Goal: Ask a question

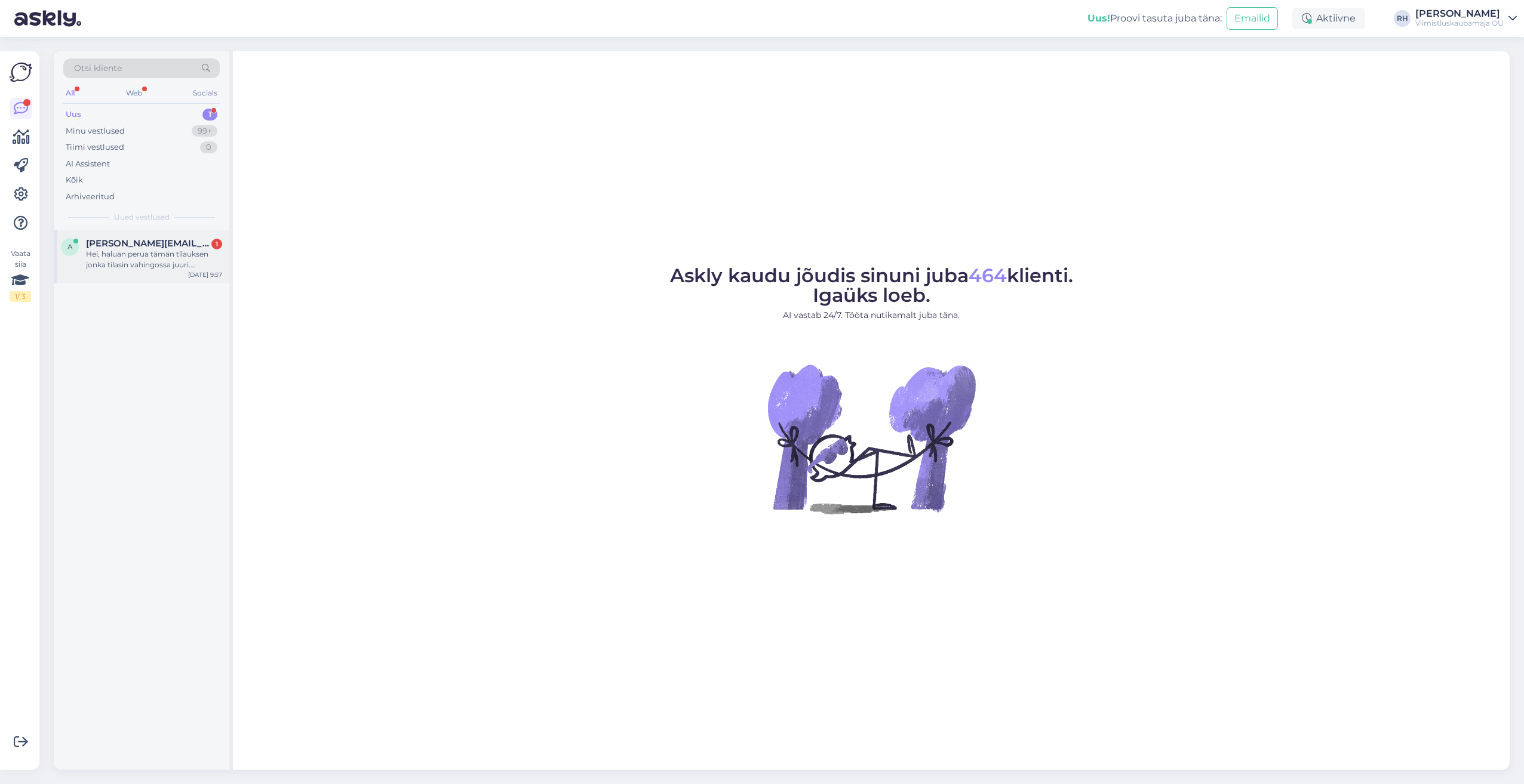
click at [134, 263] on div "Hei, haluan perua tämän tilauksen jonka tilasin vahingossa juuri. Tilausnumero …" at bounding box center [154, 260] width 136 height 22
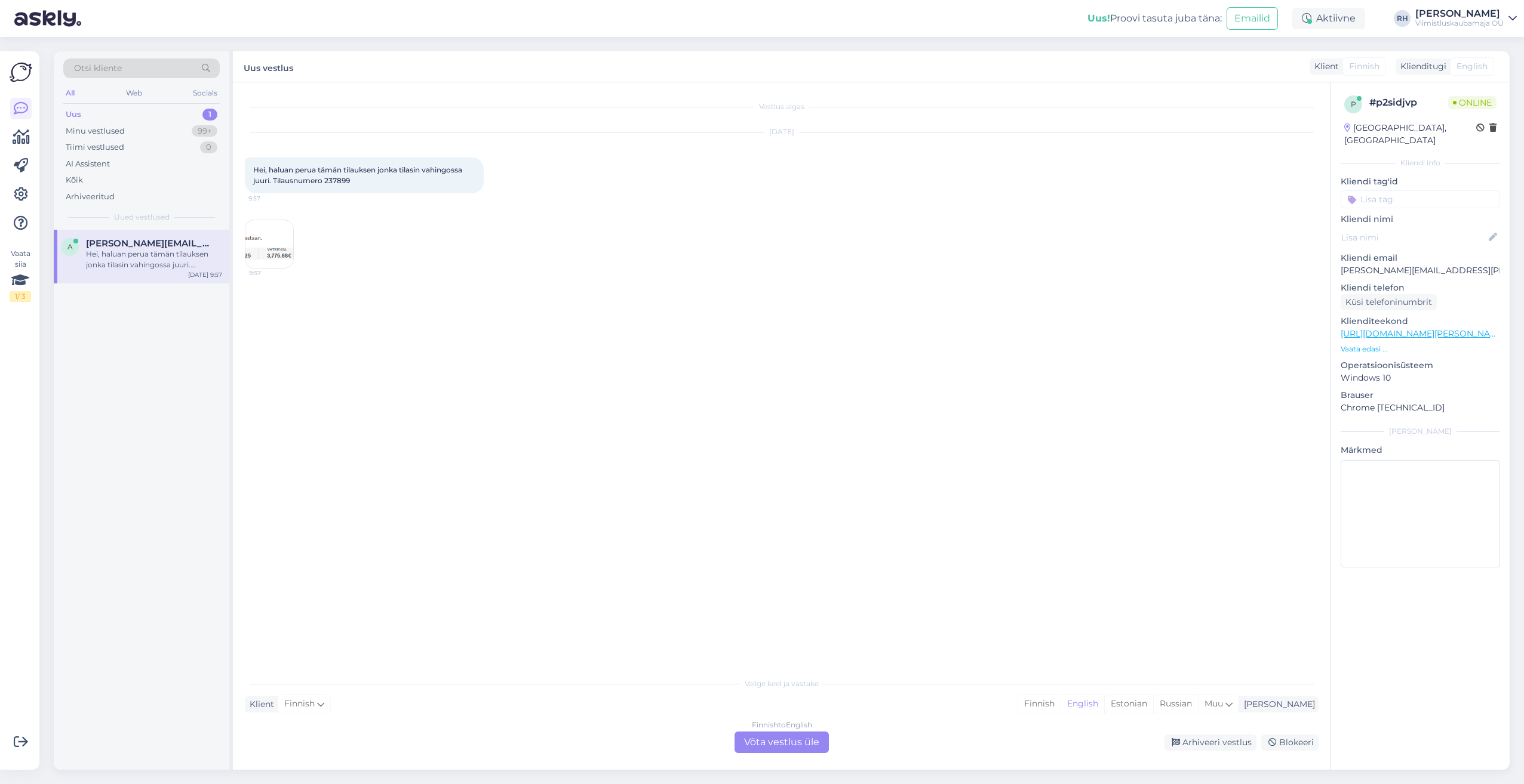
click at [776, 739] on div "Finnish to English Võta vestlus üle" at bounding box center [781, 743] width 94 height 22
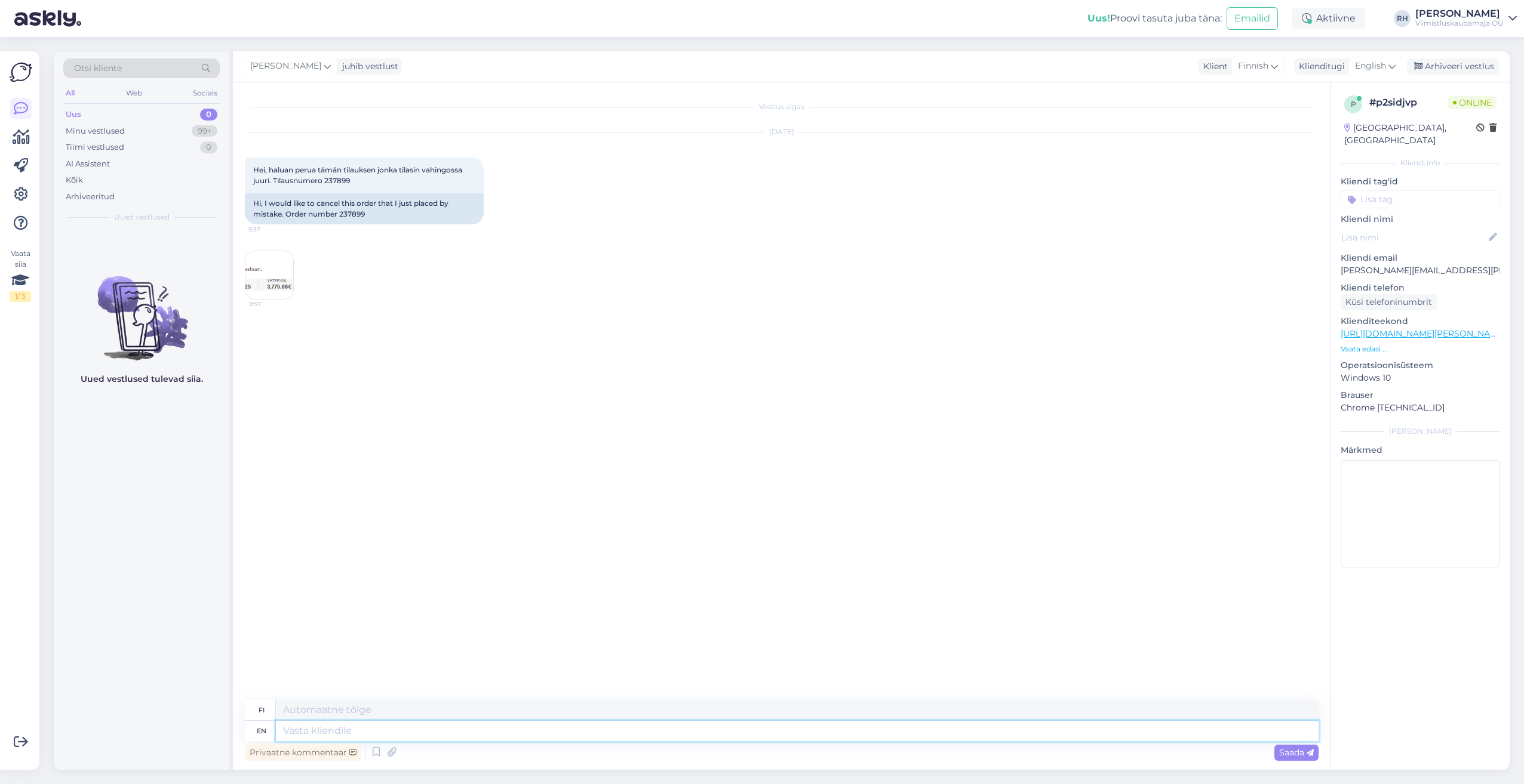
click at [294, 729] on textarea at bounding box center [797, 731] width 1043 height 20
type textarea "Hi."
type textarea "Hei."
type textarea "Hi. Its"
type textarea "Hei. Se on"
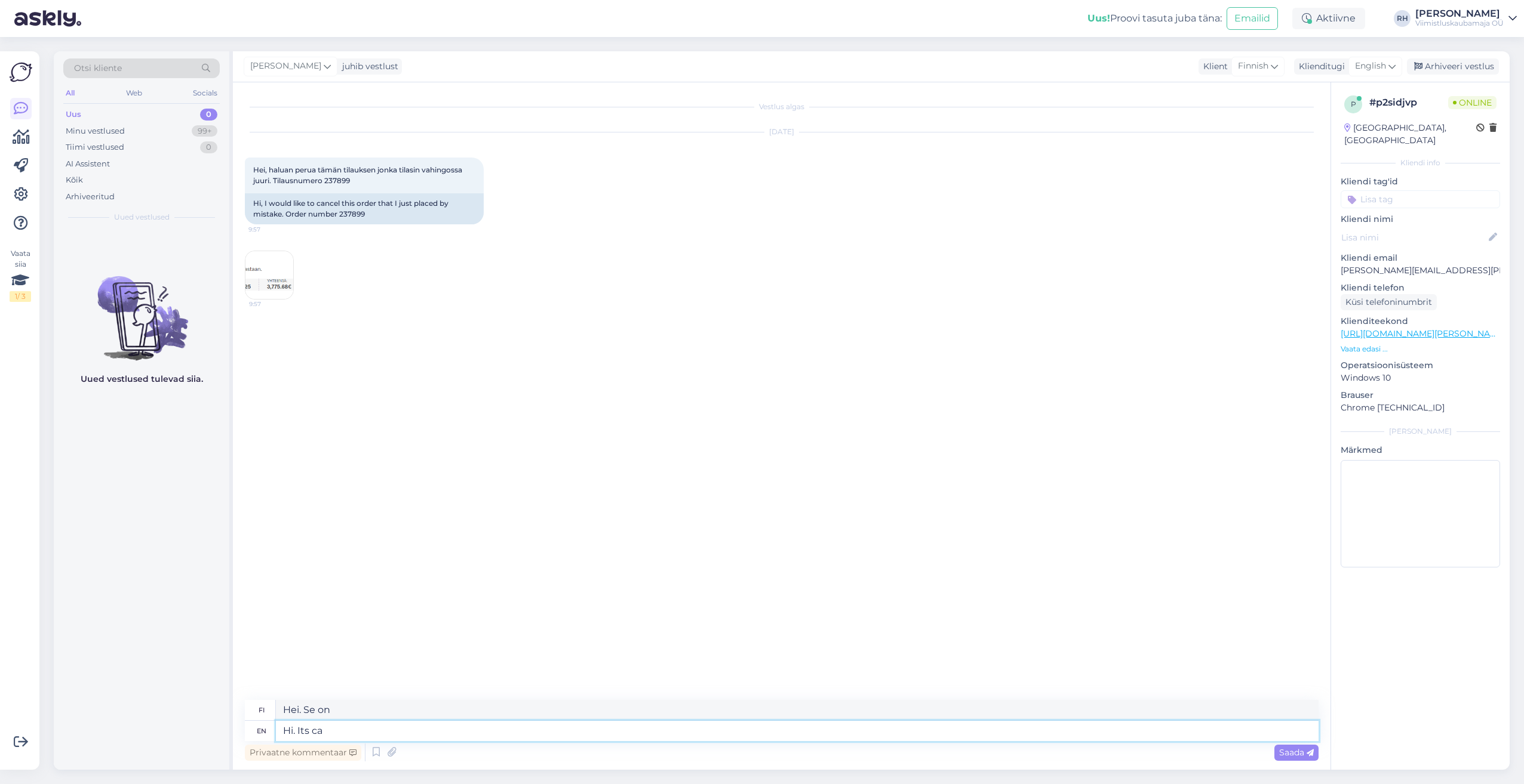
type textarea "Hi. Its can"
type textarea "Hei. Se on tölkki."
type textarea "Hi. Its canceled"
type textarea "Hei. Se on peruttu."
